Goal: Task Accomplishment & Management: Manage account settings

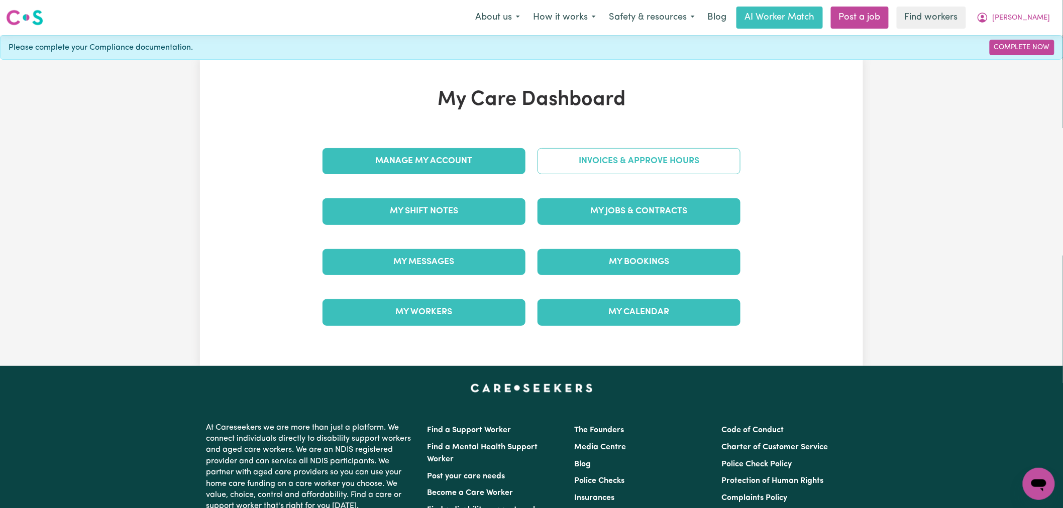
click at [665, 166] on link "Invoices & Approve Hours" at bounding box center [638, 161] width 203 height 26
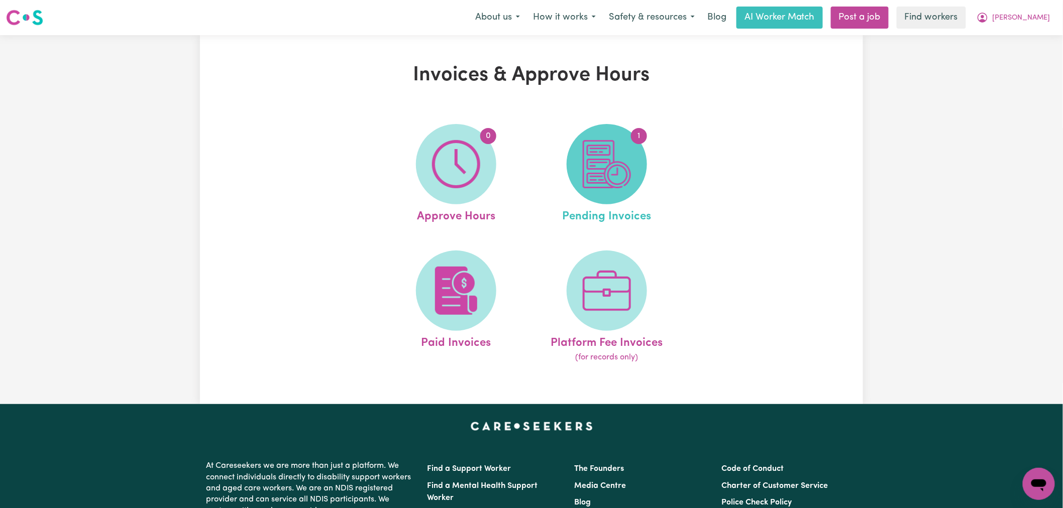
click at [594, 170] on img at bounding box center [607, 164] width 48 height 48
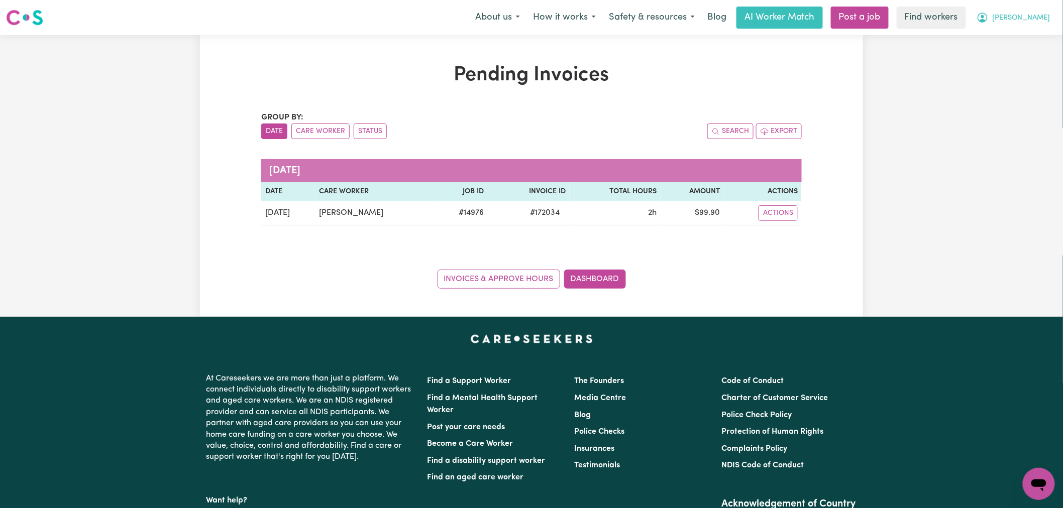
click at [1038, 26] on button "[PERSON_NAME]" at bounding box center [1013, 17] width 87 height 21
click at [1029, 55] on link "Logout" at bounding box center [1016, 57] width 79 height 19
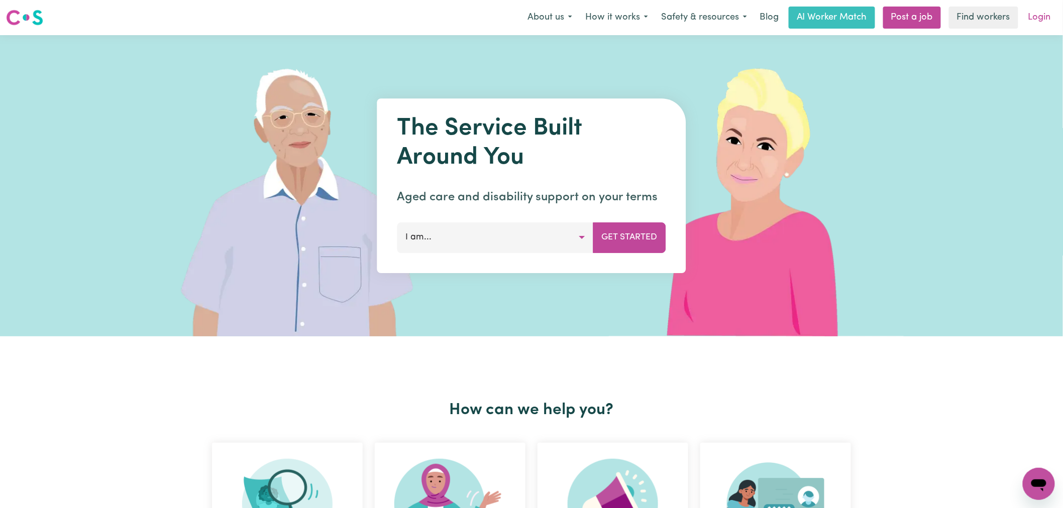
drag, startPoint x: 1029, startPoint y: 55, endPoint x: 1044, endPoint y: 19, distance: 39.2
click at [1044, 19] on link "Login" at bounding box center [1039, 18] width 35 height 22
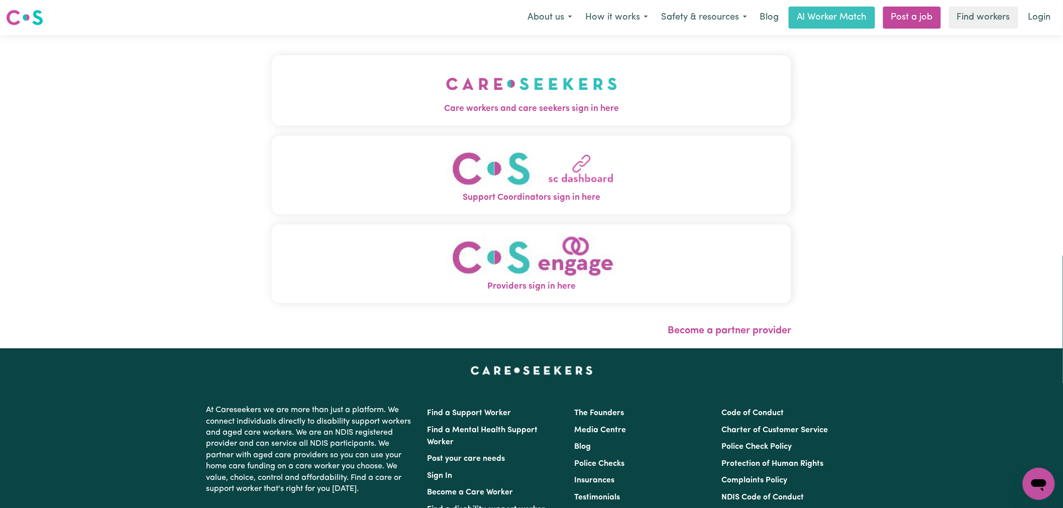
click at [274, 96] on button "Care workers and care seekers sign in here" at bounding box center [531, 90] width 519 height 70
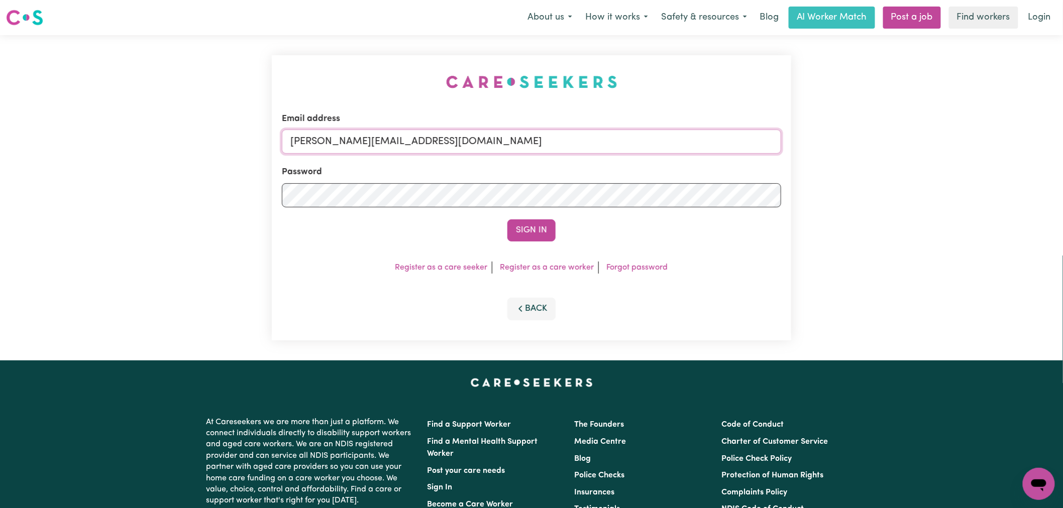
click at [520, 147] on input "[PERSON_NAME][EMAIL_ADDRESS][DOMAIN_NAME]" at bounding box center [531, 142] width 499 height 24
drag, startPoint x: 519, startPoint y: 144, endPoint x: 340, endPoint y: 143, distance: 179.3
click at [340, 143] on input "[EMAIL_ADDRESS][DOMAIN_NAME]" at bounding box center [531, 142] width 499 height 24
type input "[EMAIL_ADDRESS][DOMAIN_NAME]"
click at [524, 229] on button "Sign In" at bounding box center [531, 230] width 48 height 22
